Goal: Navigation & Orientation: Find specific page/section

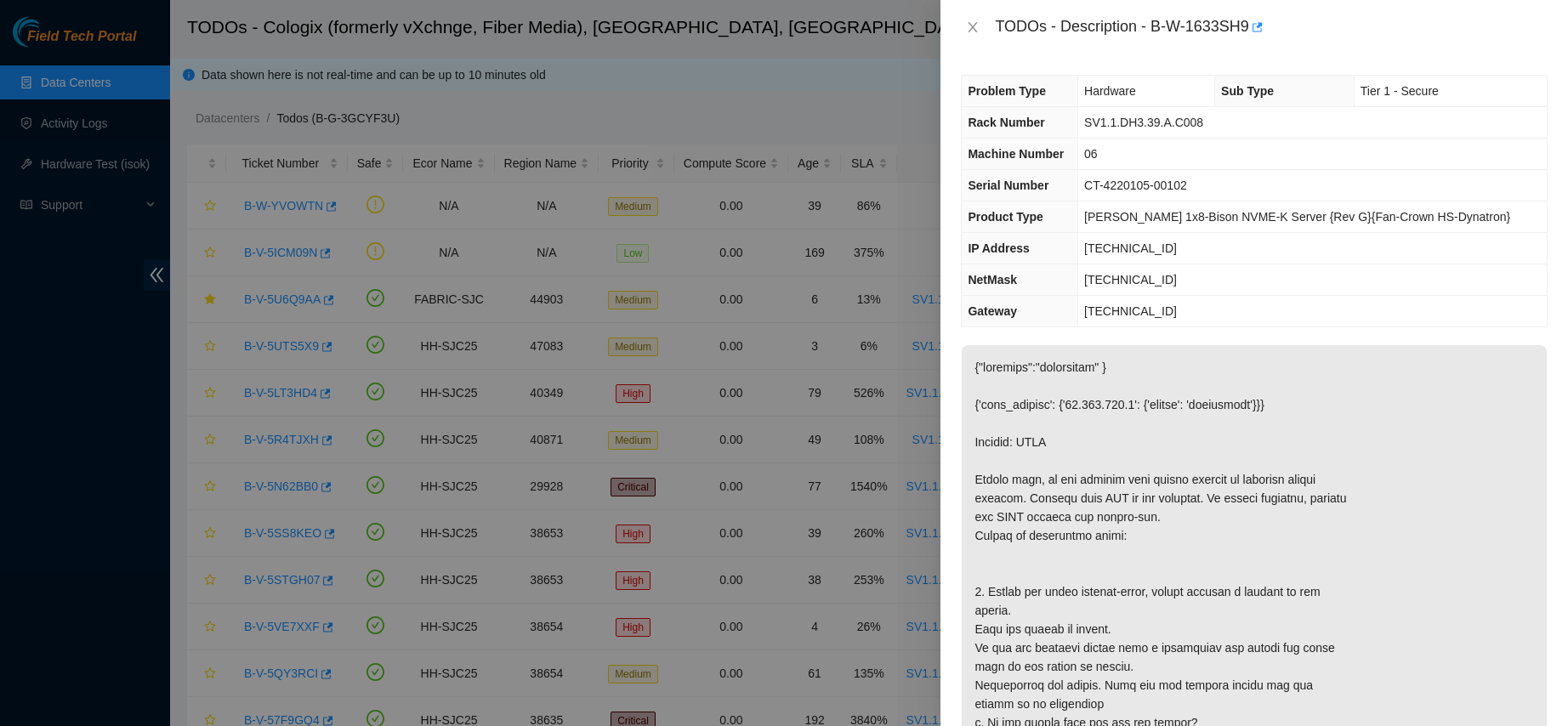
scroll to position [368, 0]
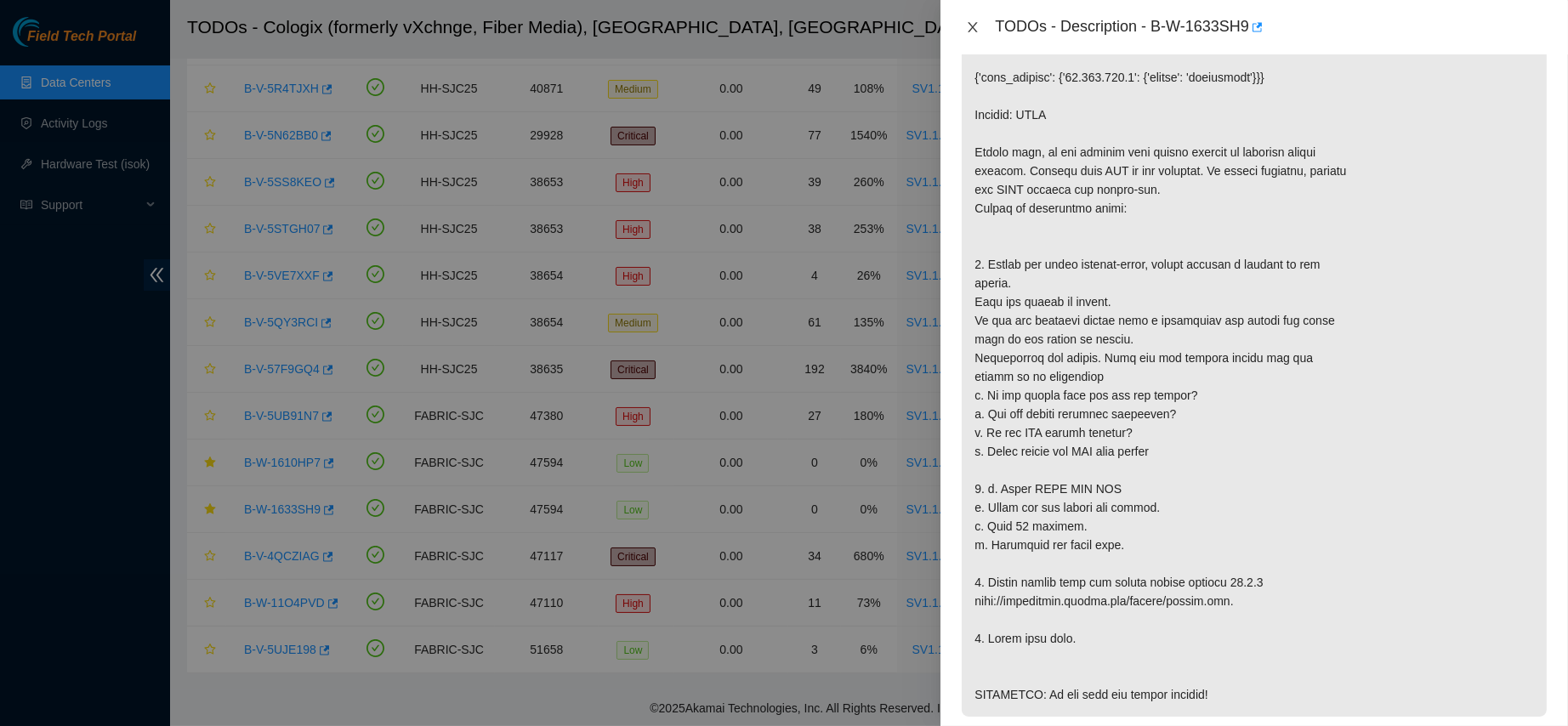
click at [977, 25] on icon "close" at bounding box center [972, 27] width 13 height 13
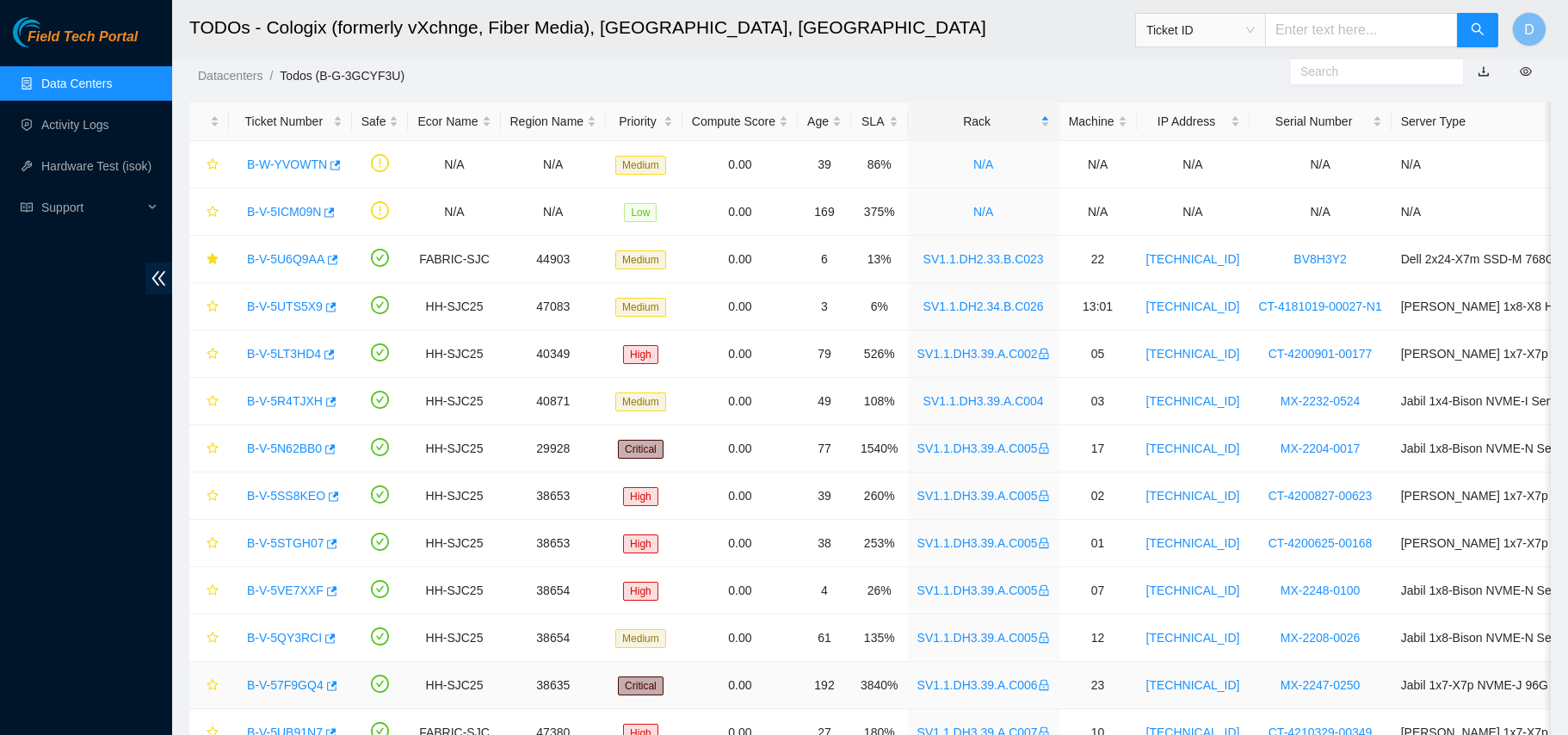
scroll to position [0, 0]
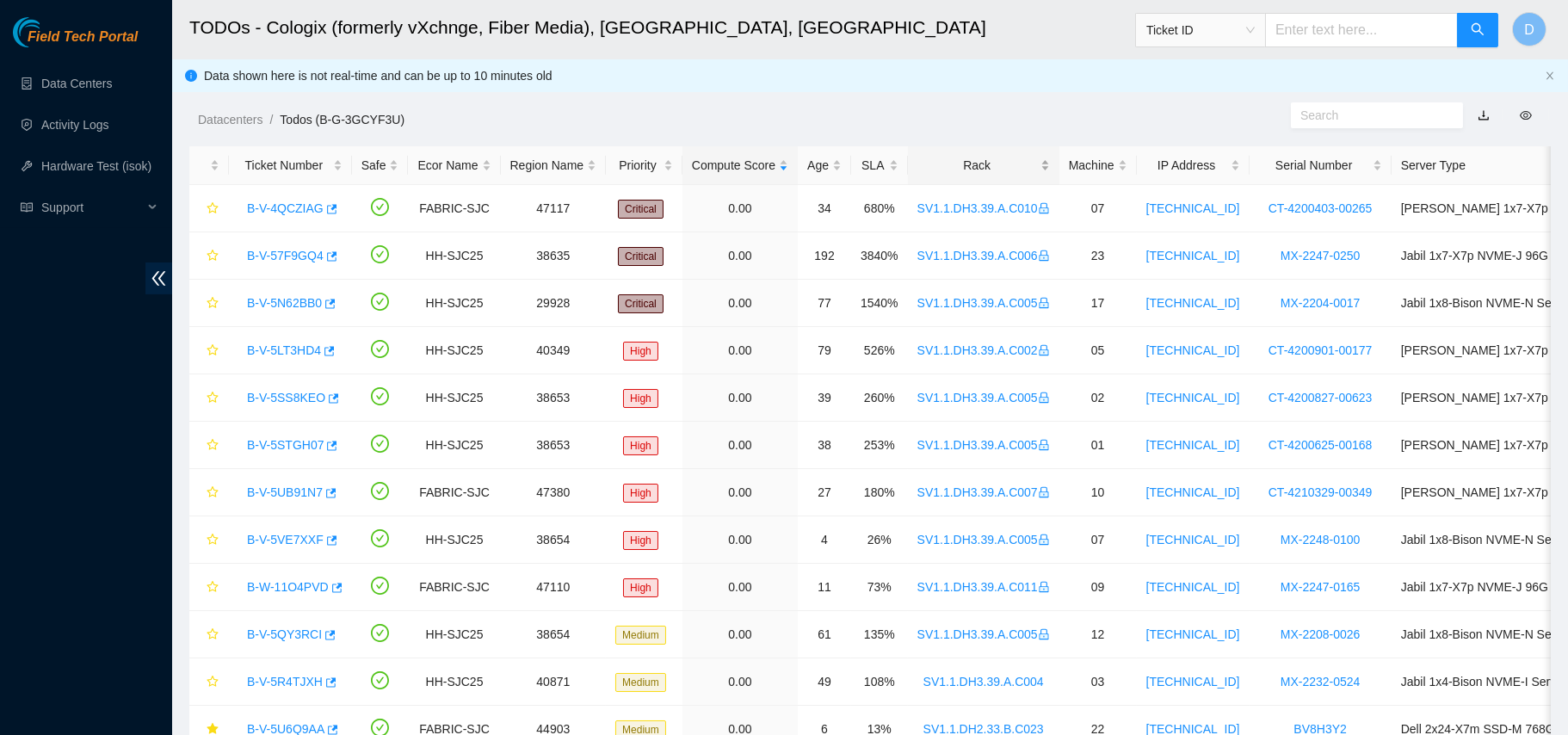
click at [987, 156] on div "Rack" at bounding box center [983, 165] width 133 height 19
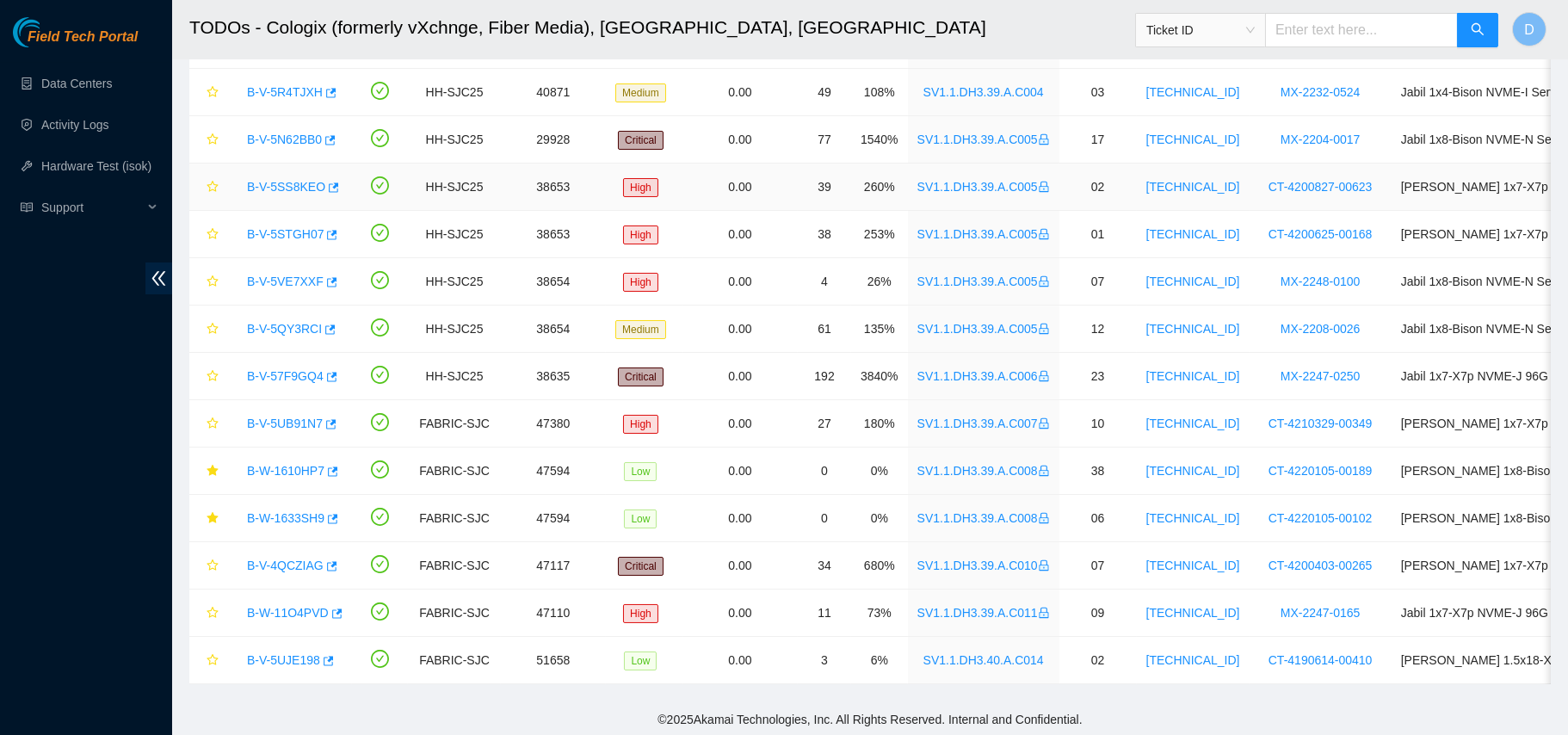
scroll to position [372, 0]
click at [656, 602] on td "High" at bounding box center [644, 611] width 76 height 48
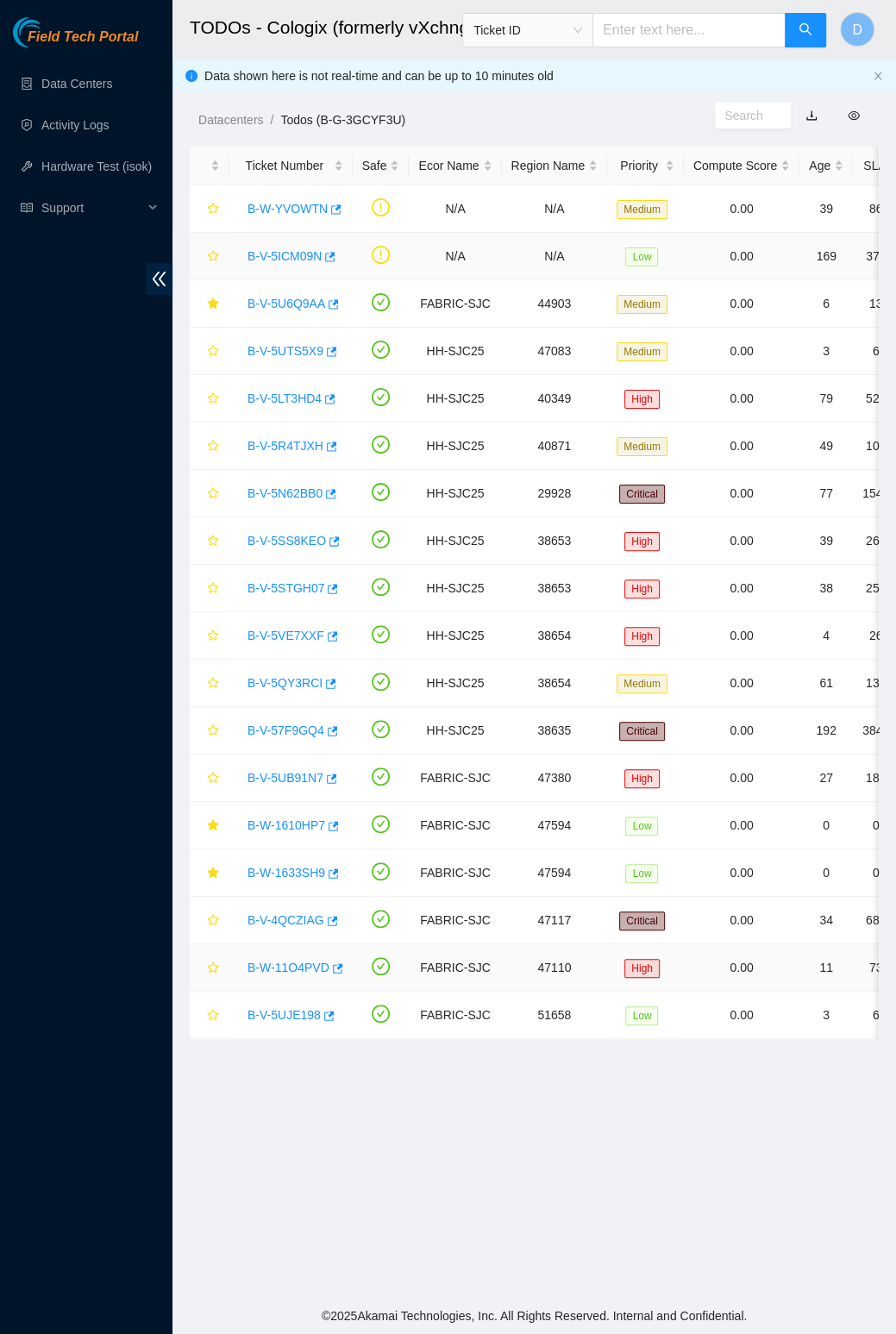
click at [795, 258] on td "0.00" at bounding box center [741, 256] width 116 height 48
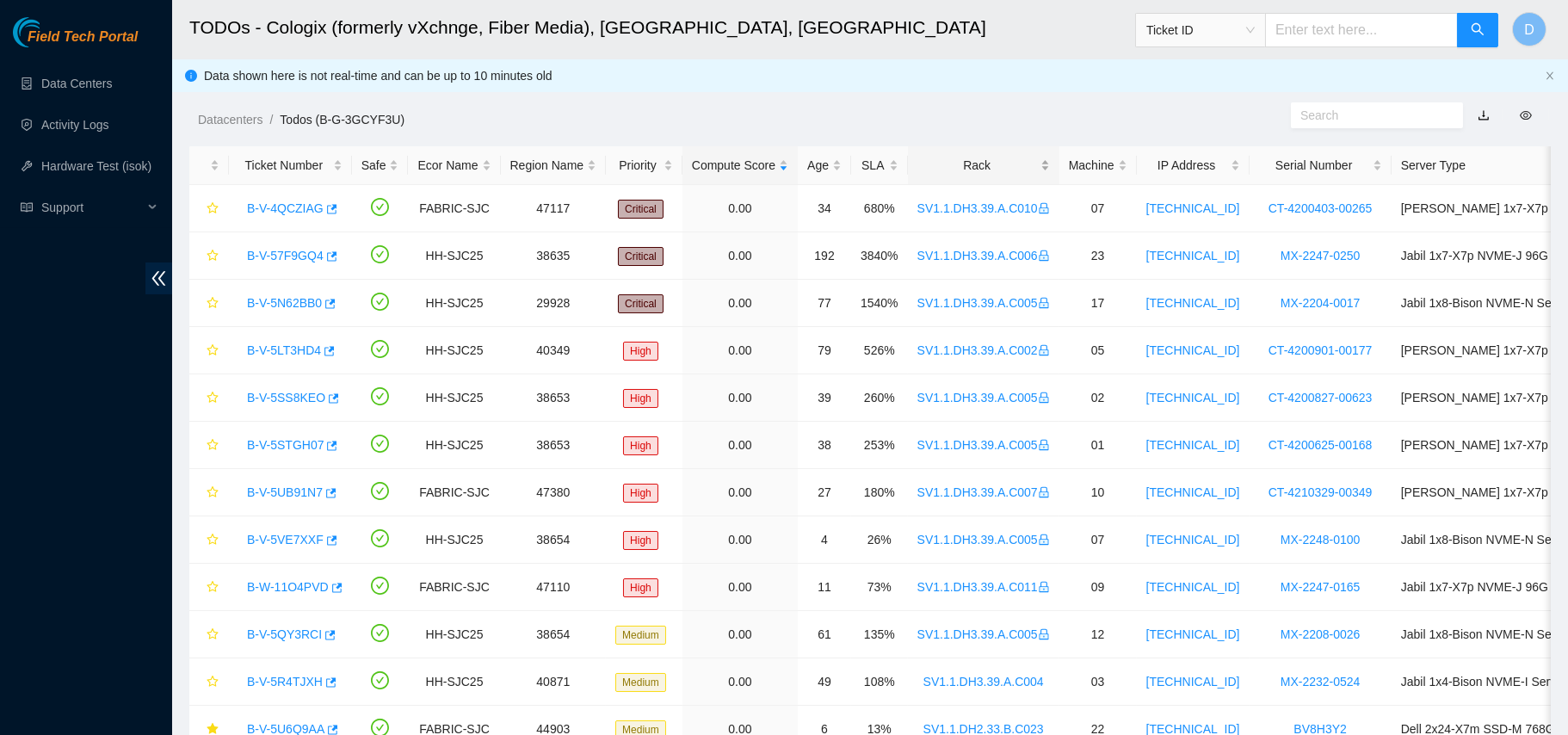
click at [954, 175] on div "Rack" at bounding box center [983, 165] width 133 height 19
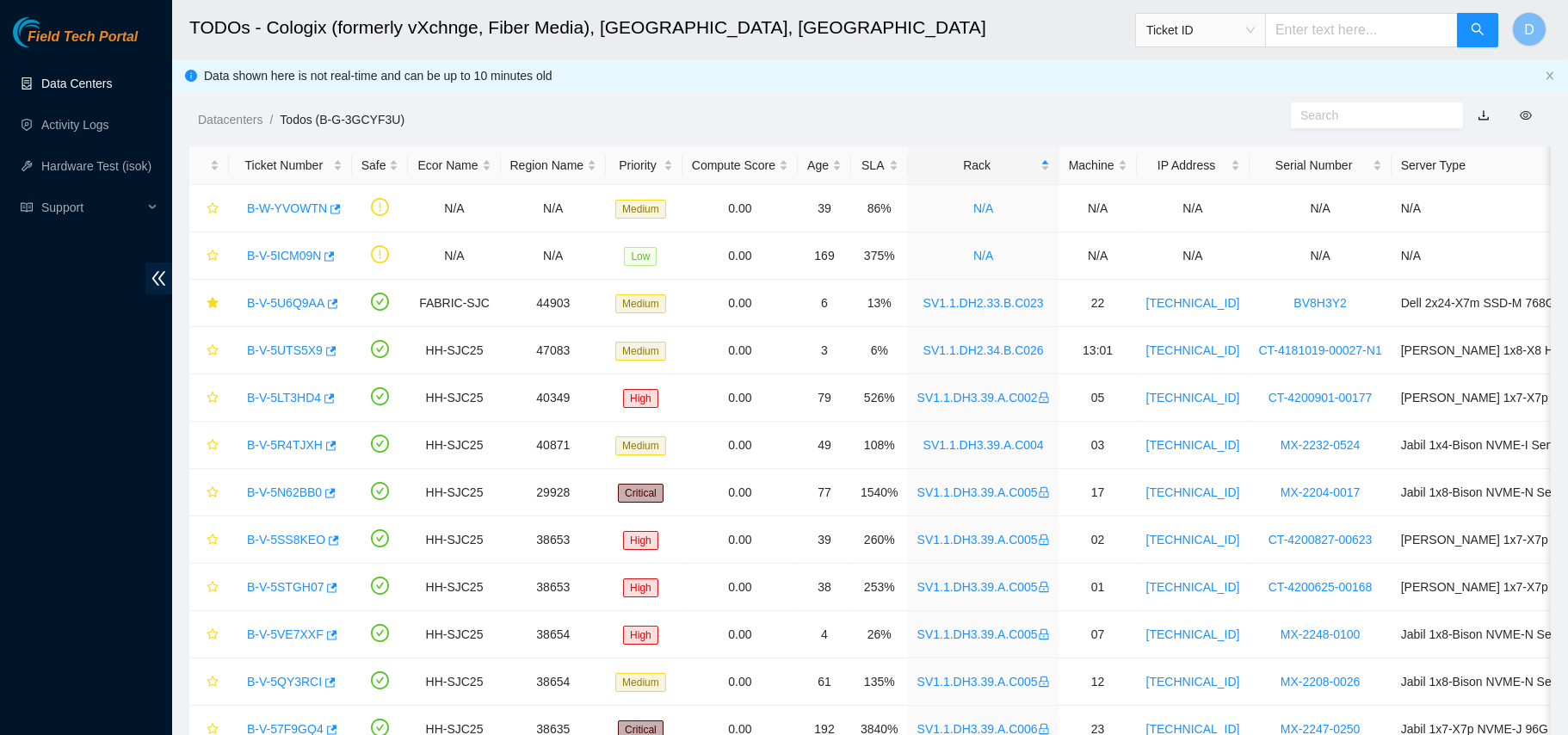
click at [96, 91] on link "Data Centers" at bounding box center [76, 83] width 71 height 13
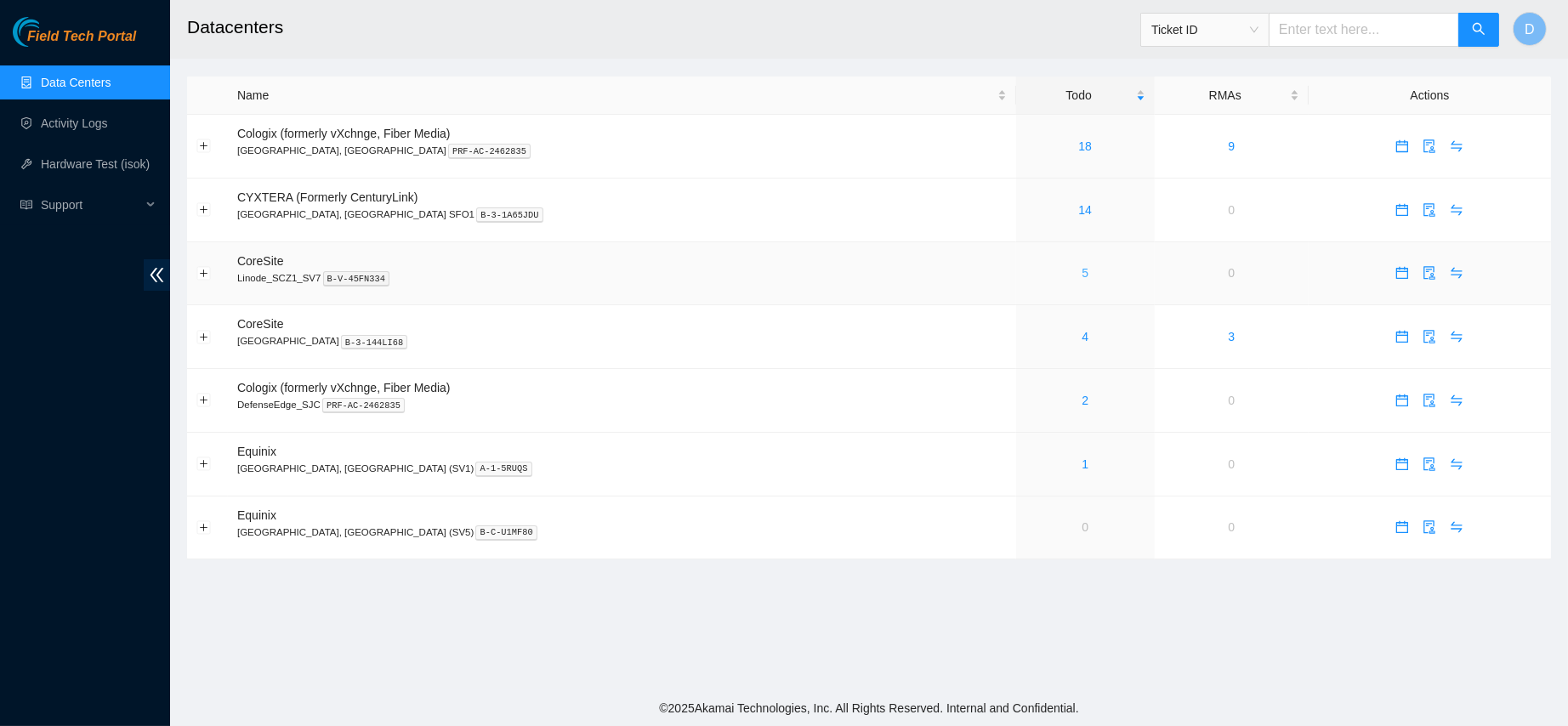
click at [1081, 274] on link "5" at bounding box center [1084, 272] width 7 height 13
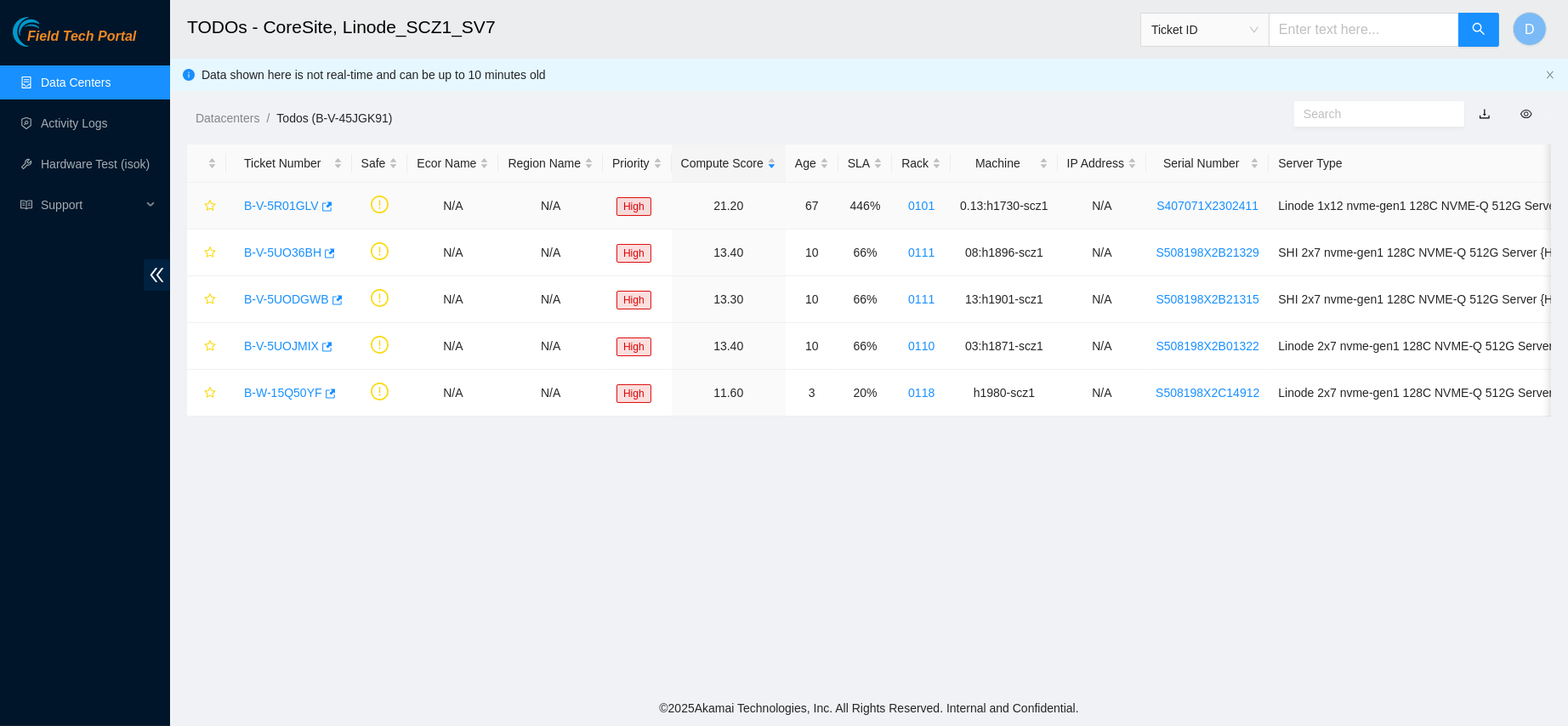
click at [284, 201] on link "B-V-5R01GLV" at bounding box center [281, 206] width 74 height 13
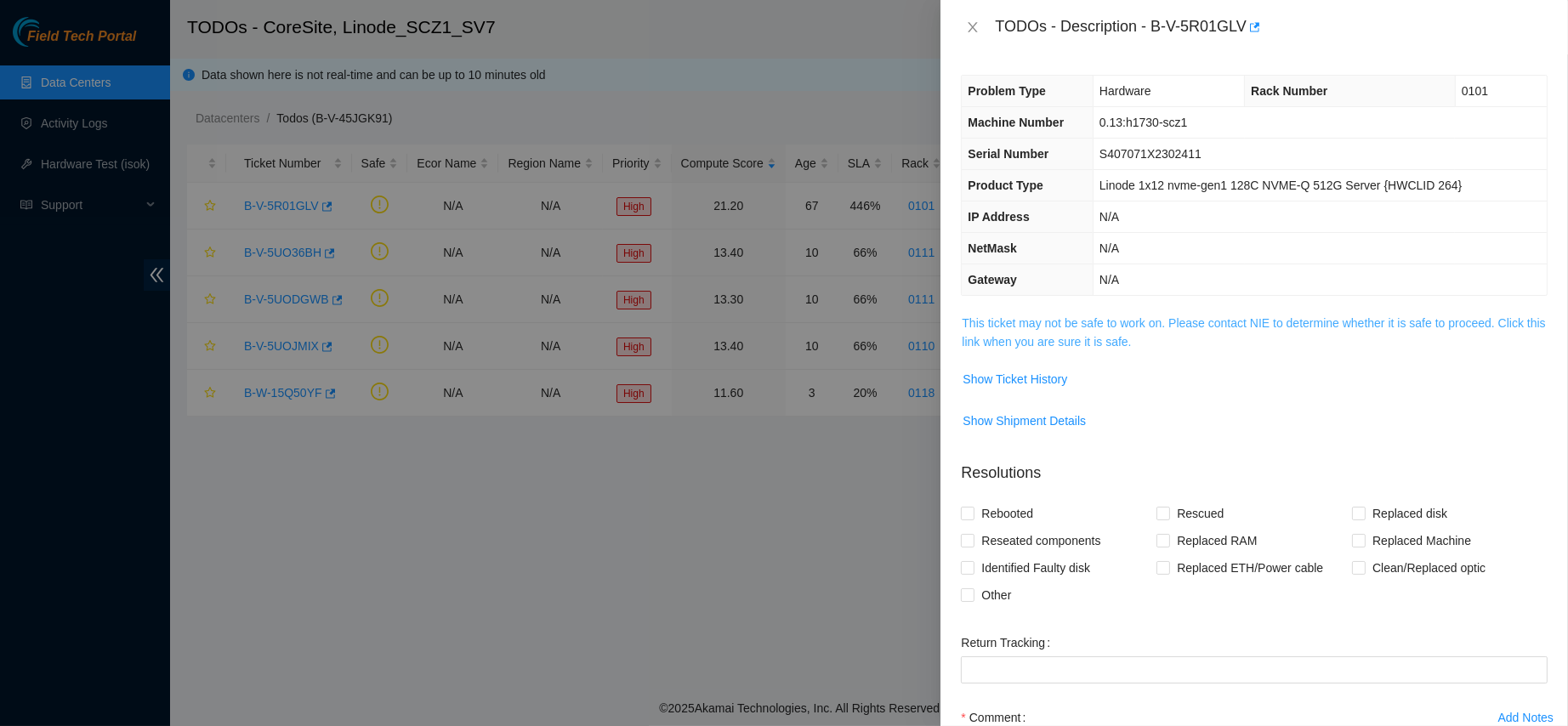
click at [1072, 338] on link "This ticket may not be safe to work on. Please contact NIE to determine whether…" at bounding box center [1253, 332] width 584 height 32
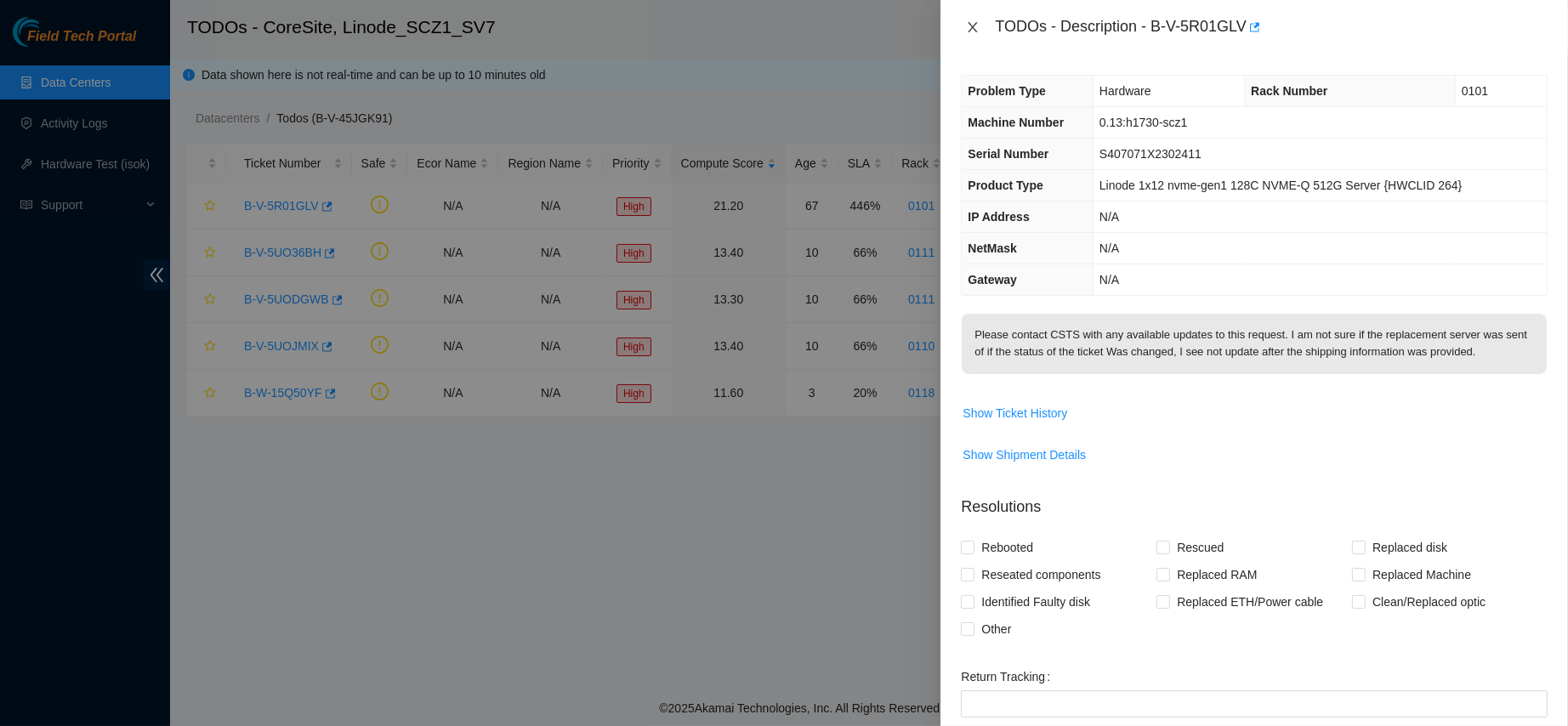
click at [980, 24] on button "Close" at bounding box center [972, 27] width 24 height 16
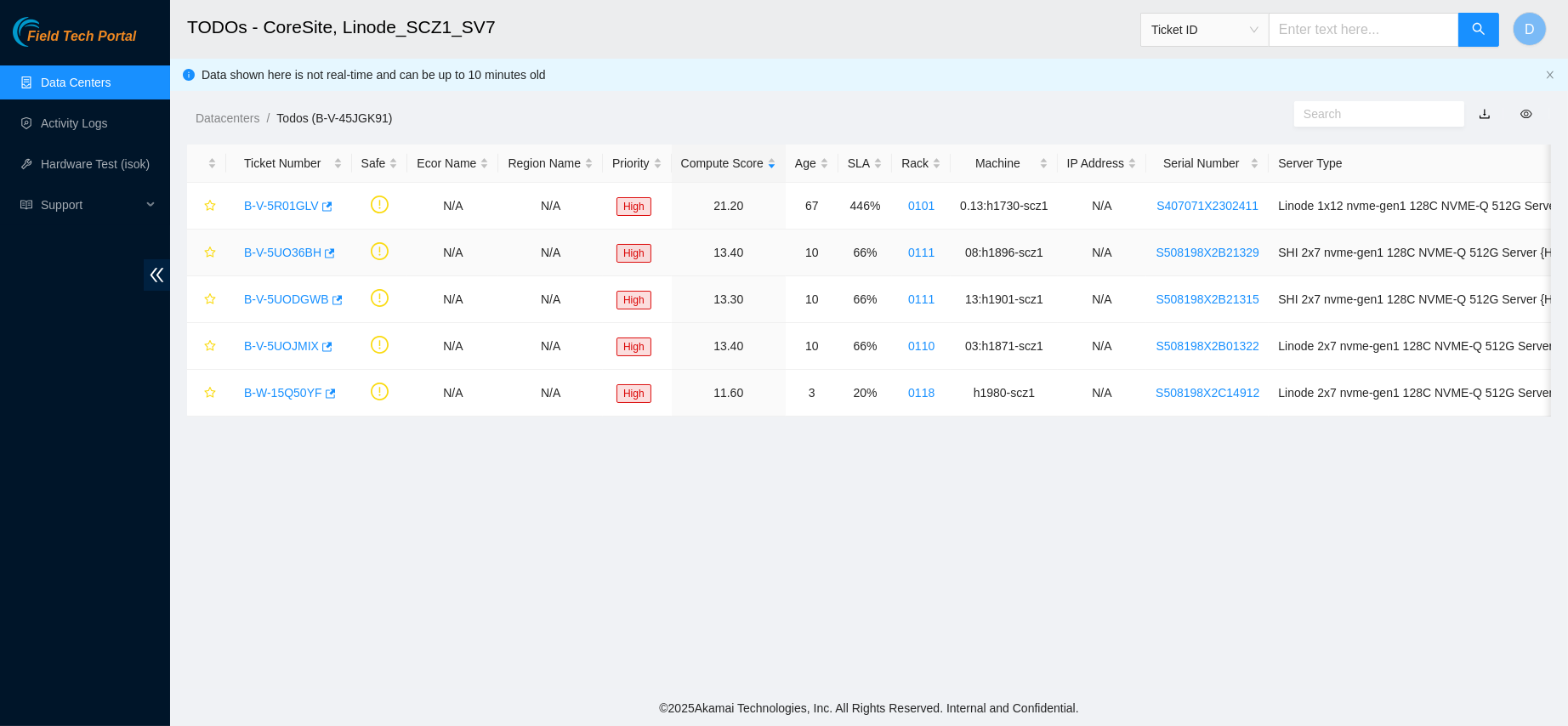
click at [260, 254] on link "B-V-5UO36BH" at bounding box center [283, 253] width 77 height 13
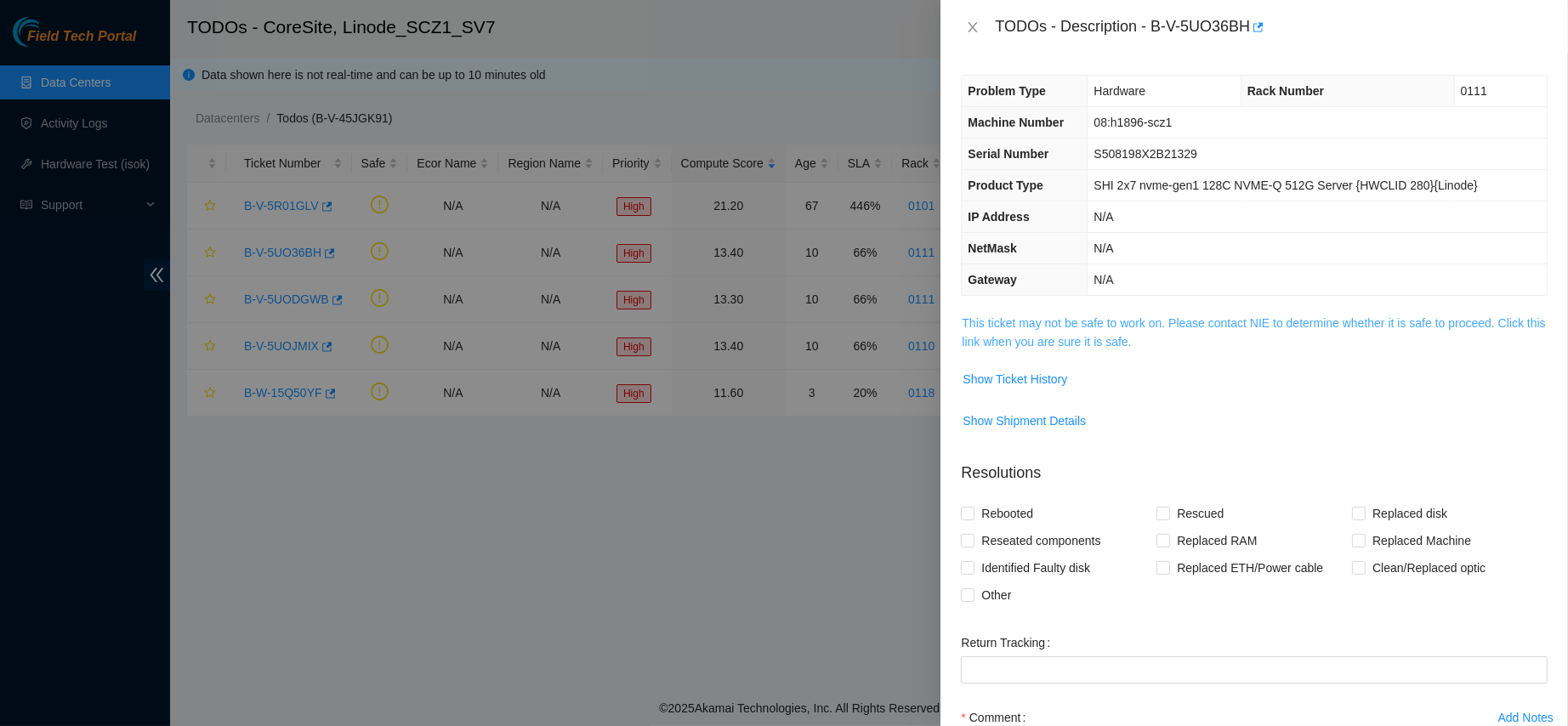
click at [1027, 326] on link "This ticket may not be safe to work on. Please contact NIE to determine whether…" at bounding box center [1253, 332] width 584 height 32
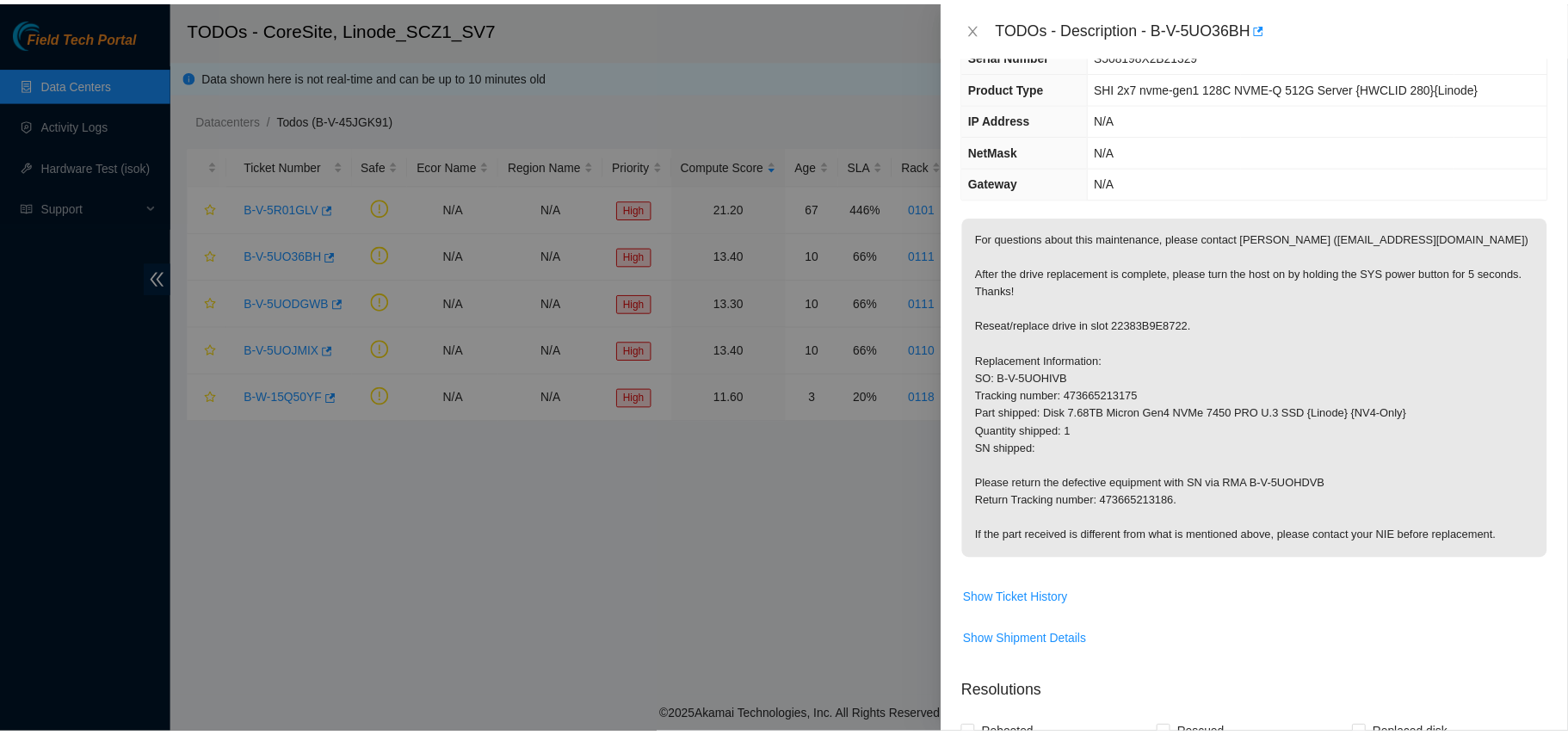
scroll to position [42, 0]
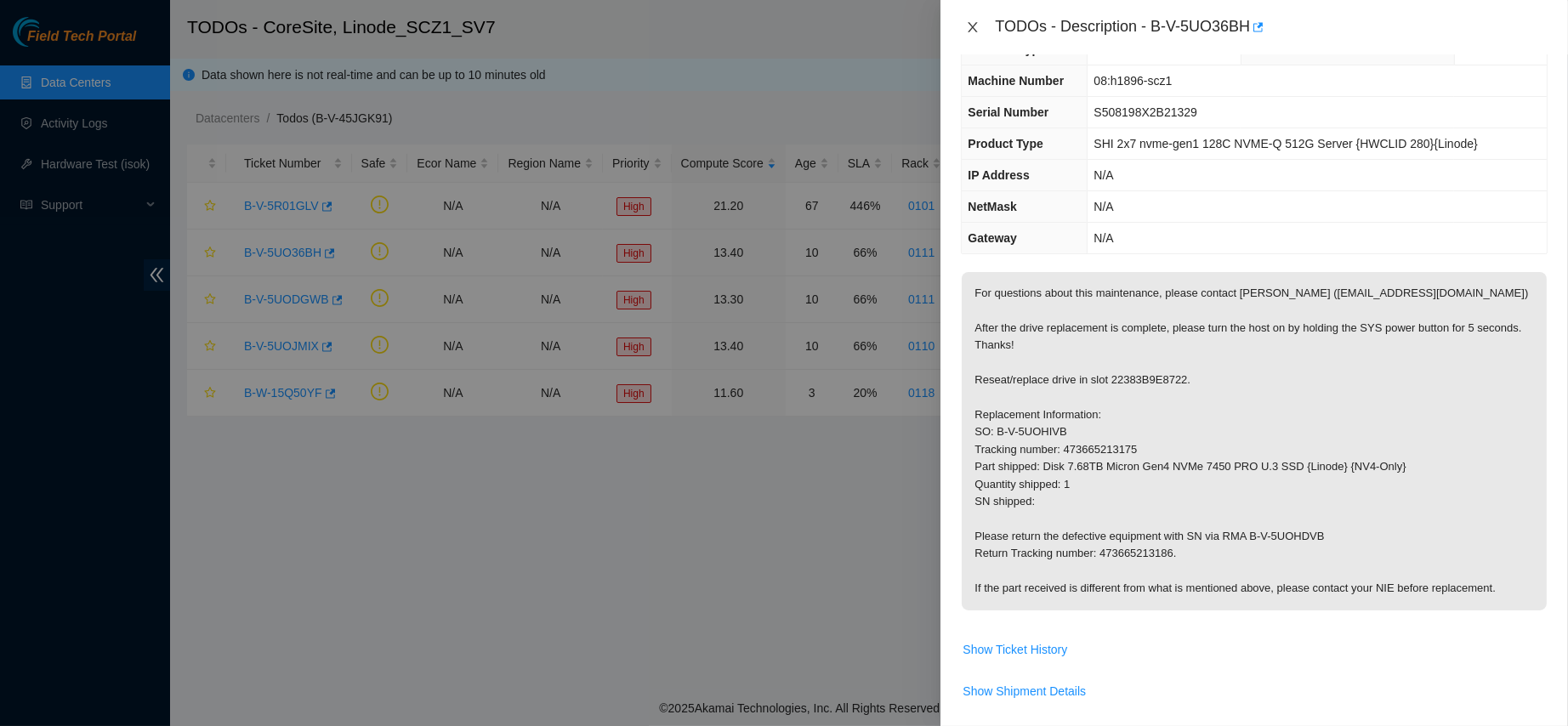
click at [974, 31] on icon "close" at bounding box center [972, 27] width 13 height 13
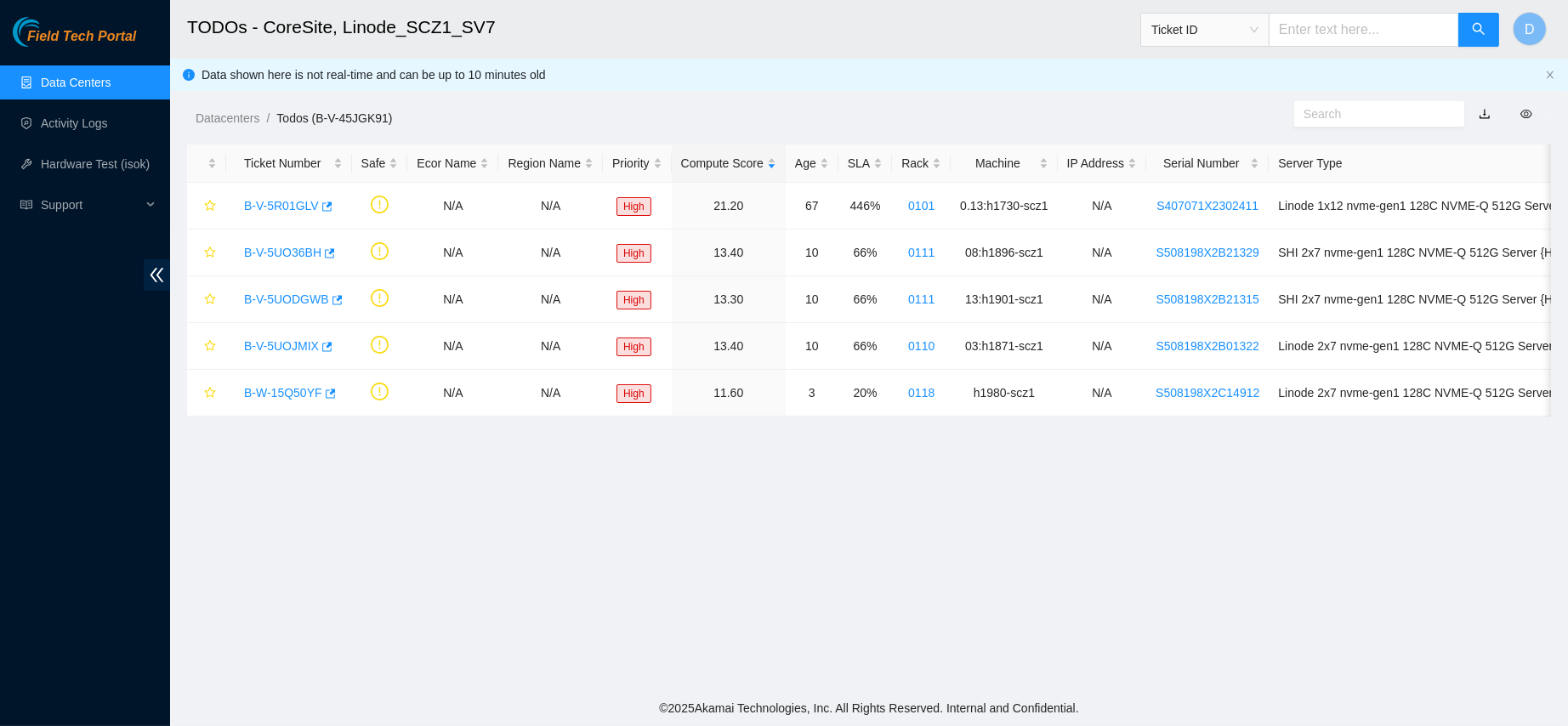
click at [109, 75] on link "Data Centers" at bounding box center [75, 82] width 70 height 13
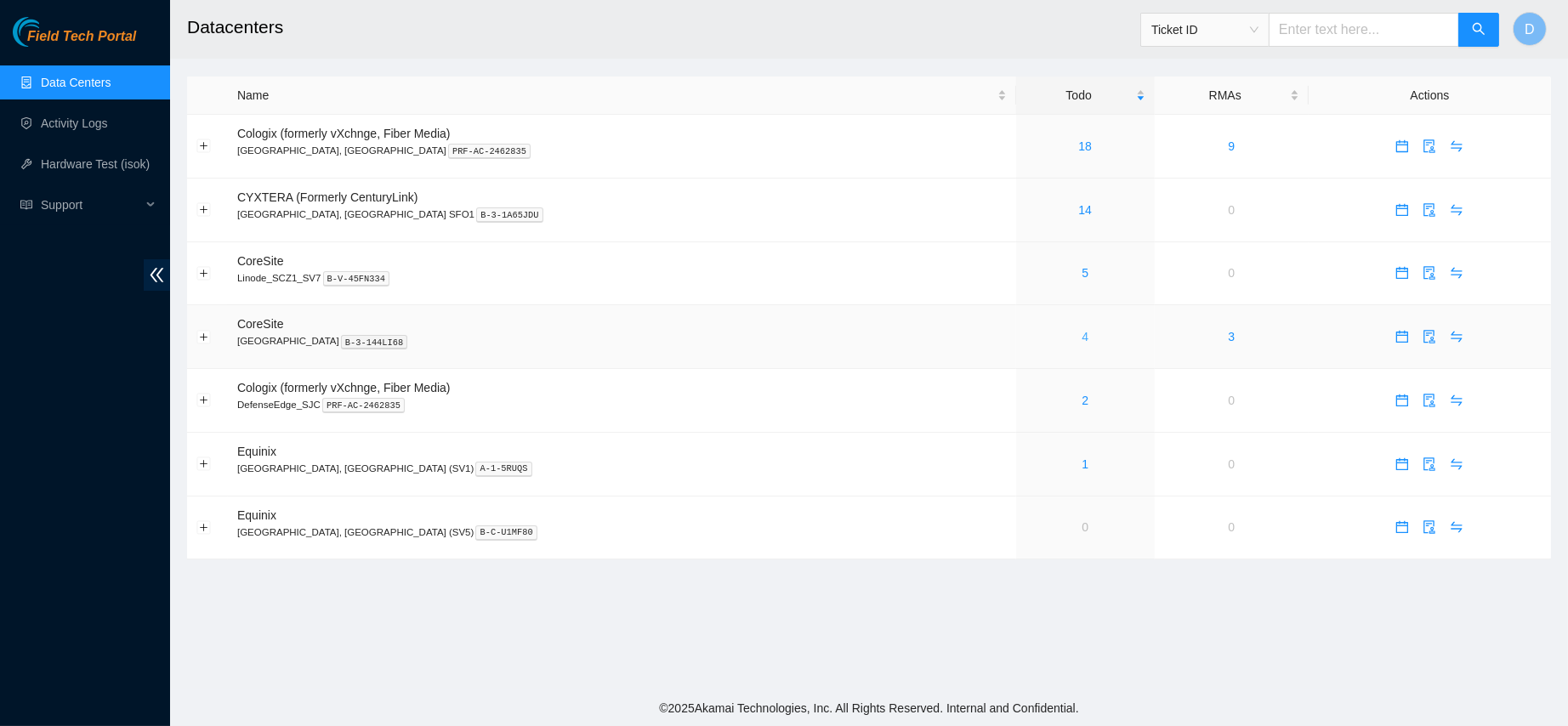
click at [1081, 339] on link "4" at bounding box center [1084, 337] width 7 height 13
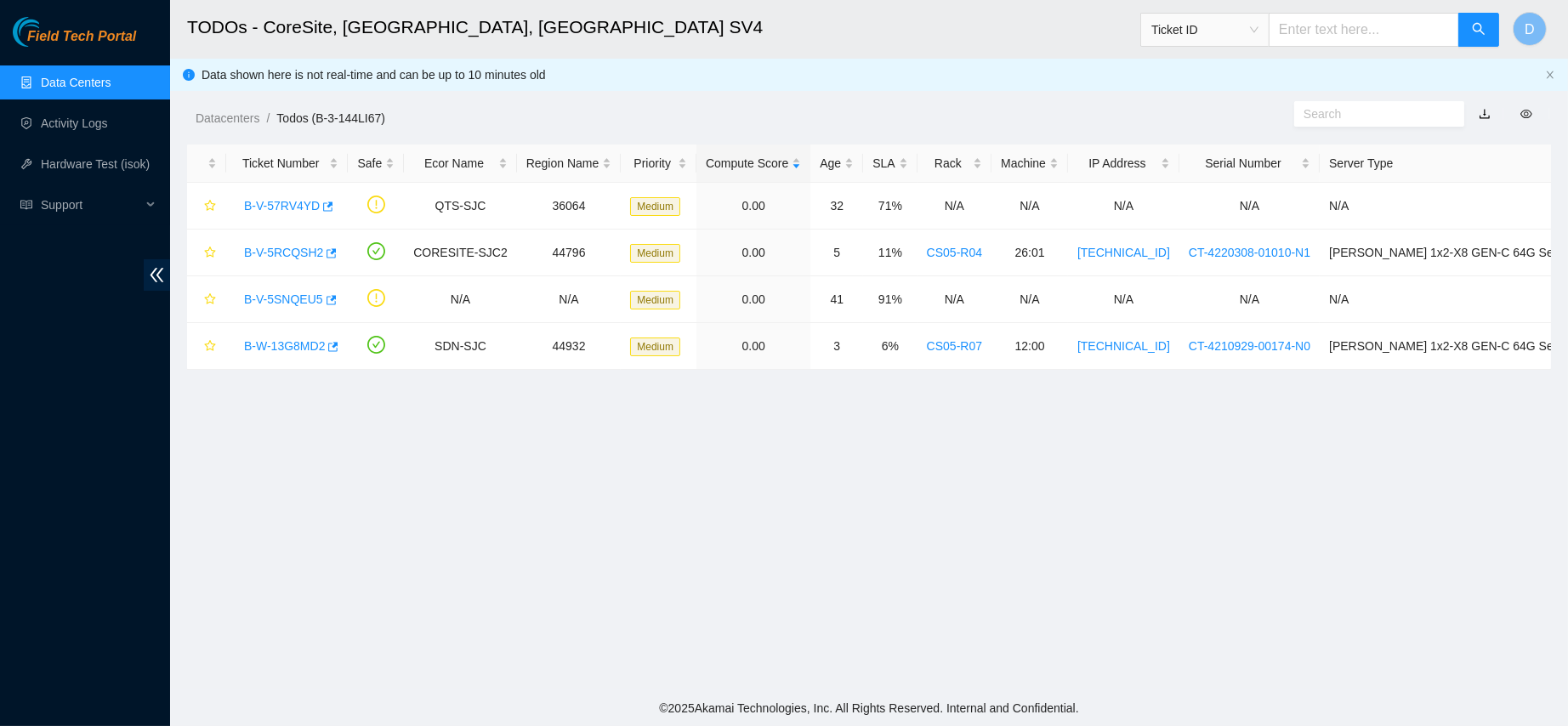
click at [110, 85] on link "Data Centers" at bounding box center [75, 82] width 70 height 13
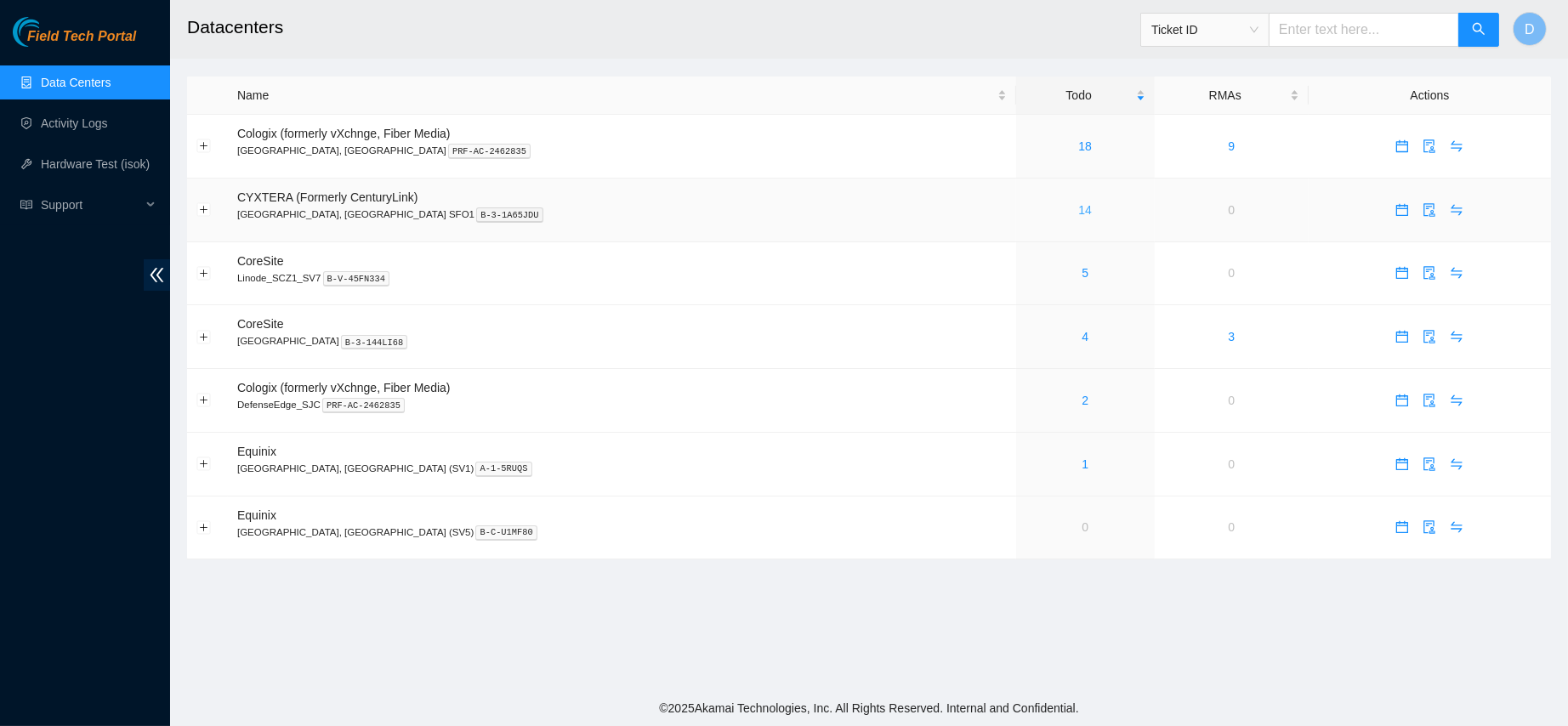
click at [1078, 212] on link "14" at bounding box center [1084, 210] width 13 height 13
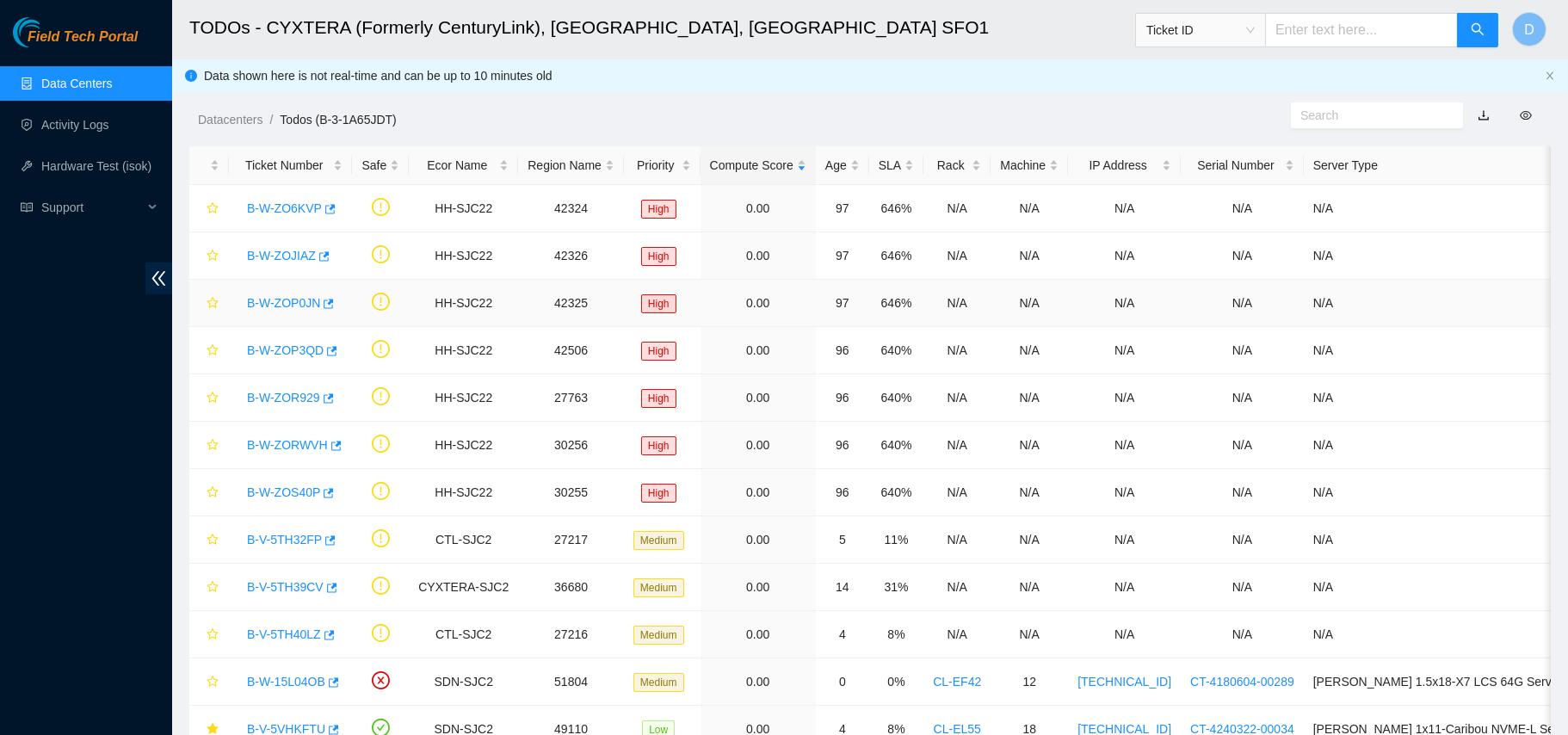
scroll to position [184, 0]
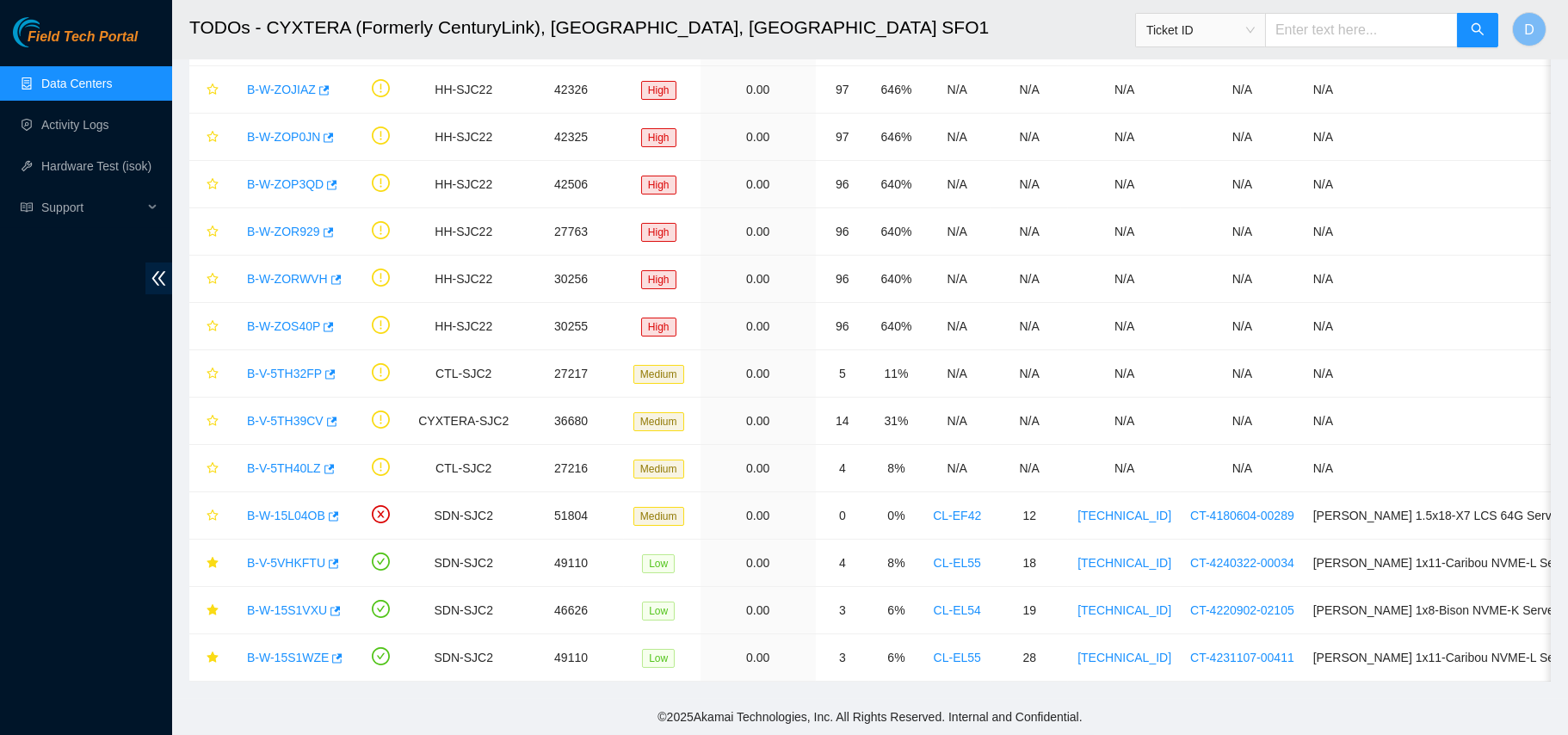
click at [66, 76] on link "Data Centers" at bounding box center [76, 83] width 71 height 13
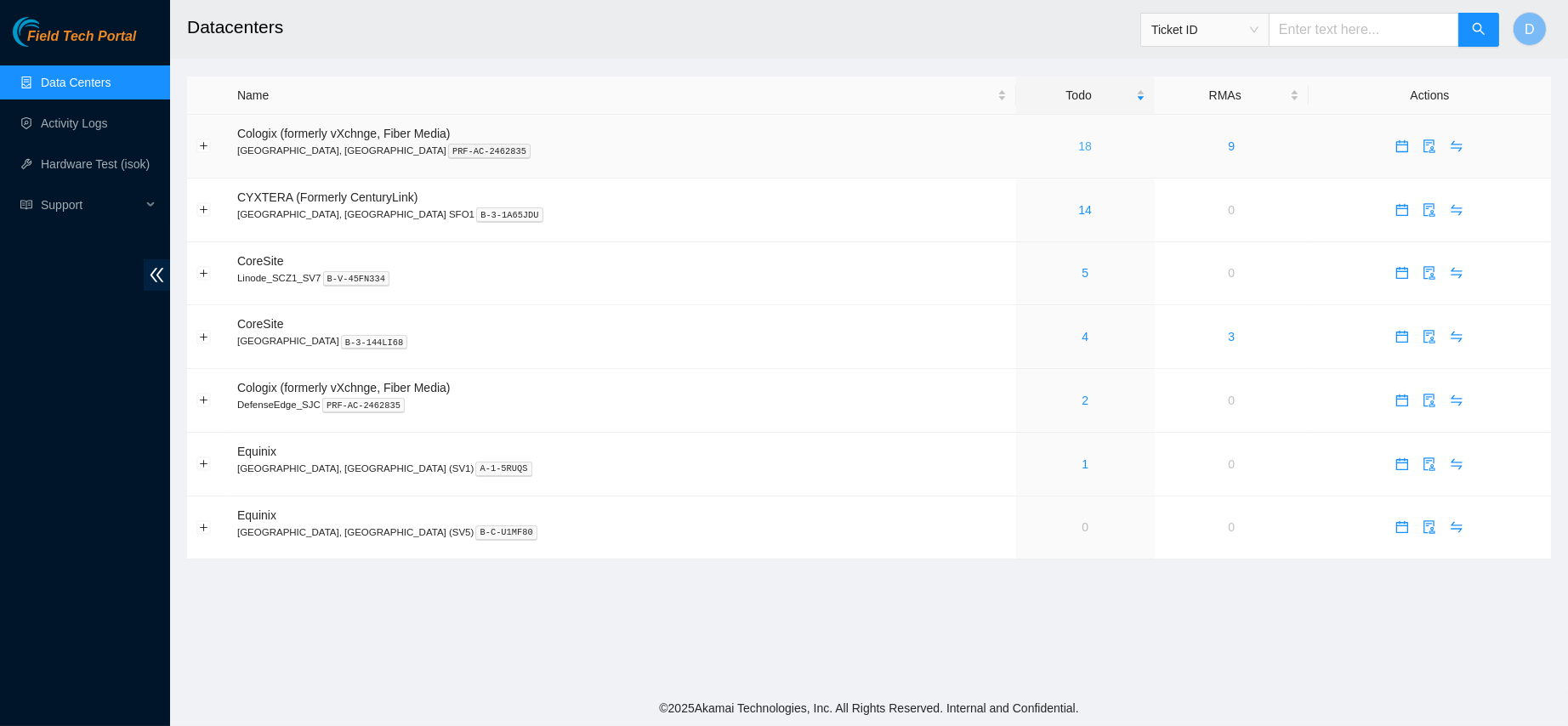
click at [1078, 141] on link "18" at bounding box center [1084, 146] width 13 height 13
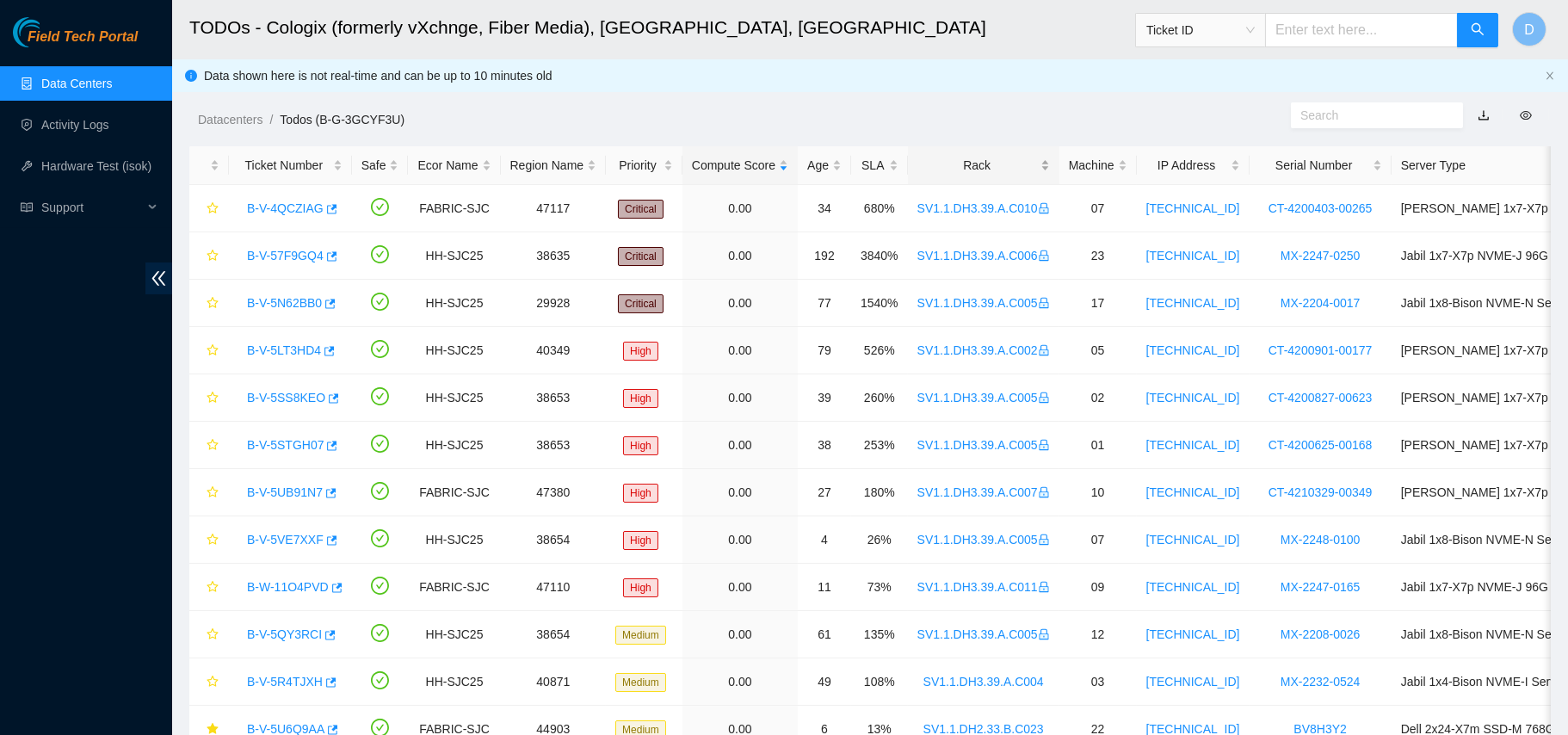
click at [944, 156] on div "Rack" at bounding box center [983, 165] width 133 height 19
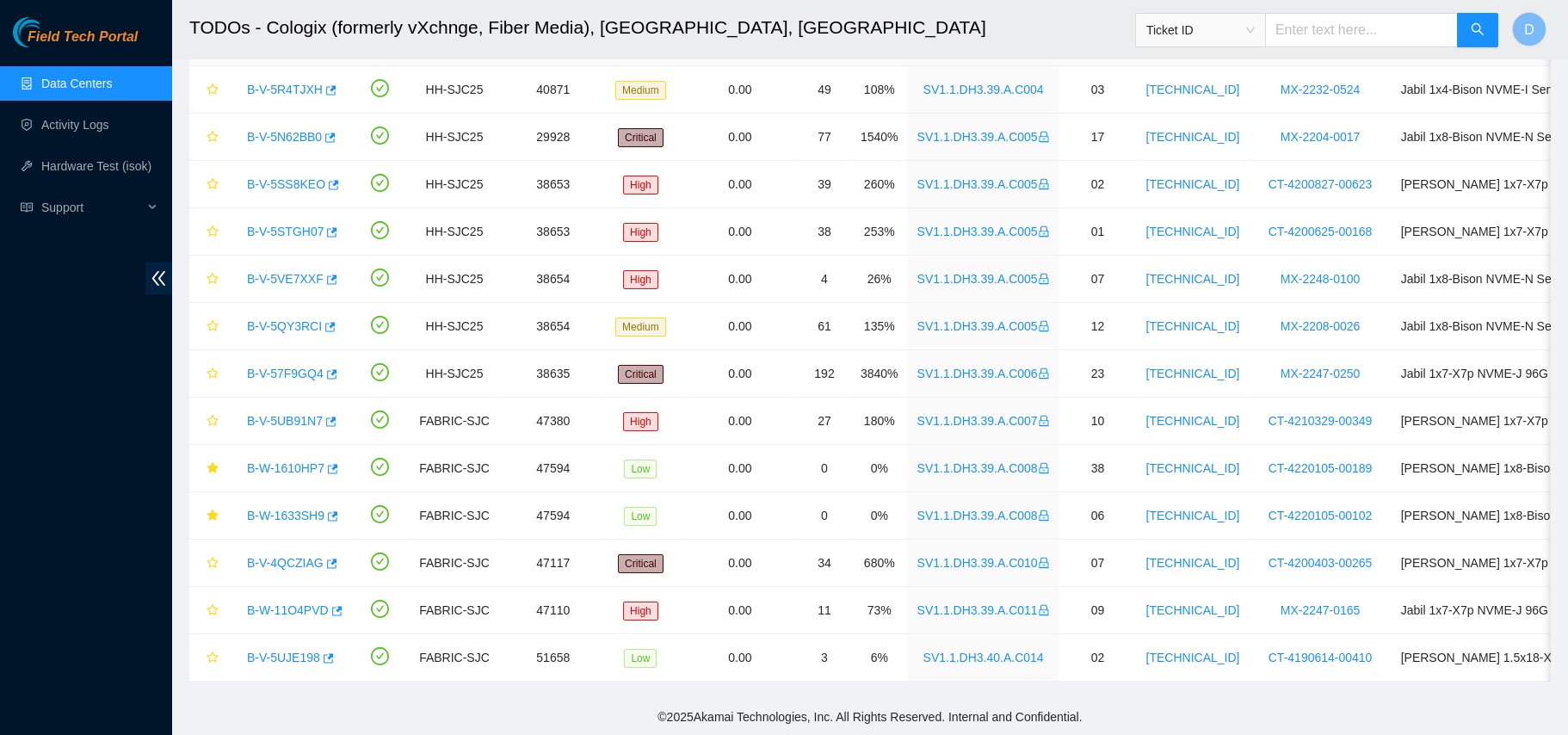
scroll to position [372, 0]
